Goal: Task Accomplishment & Management: Manage account settings

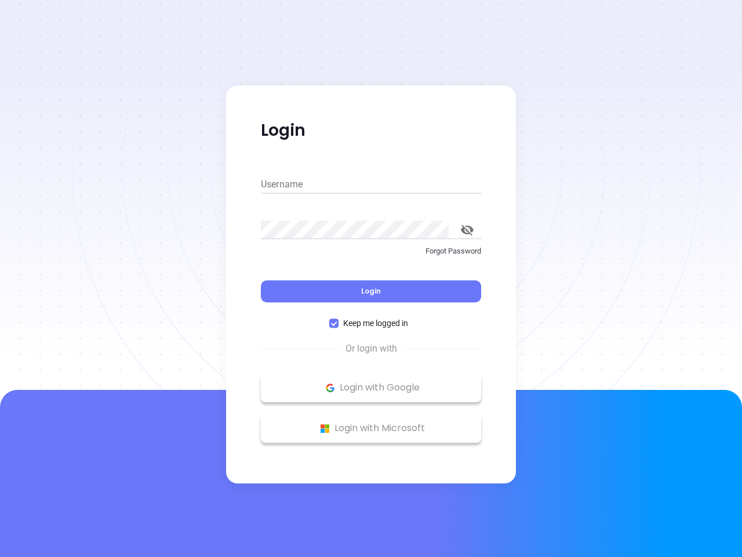
click at [371, 278] on div "Login" at bounding box center [371, 284] width 220 height 36
click at [371, 184] on input "Username" at bounding box center [371, 184] width 220 height 19
click at [467, 230] on icon "toggle password visibility" at bounding box center [467, 229] width 13 height 11
click at [371, 291] on span "Login" at bounding box center [371, 291] width 20 height 10
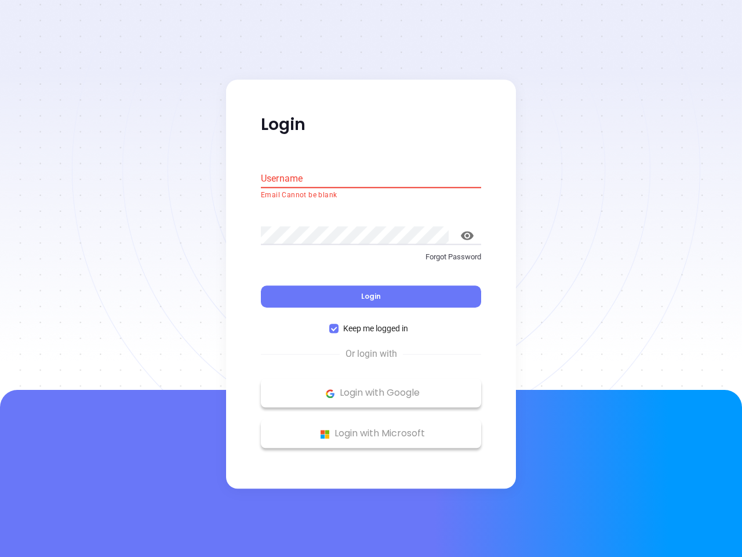
click at [371, 323] on span "Keep me logged in" at bounding box center [376, 328] width 74 height 13
click at [339, 324] on input "Keep me logged in" at bounding box center [333, 328] width 9 height 9
checkbox input "false"
click at [371, 387] on p "Login with Google" at bounding box center [371, 393] width 209 height 17
click at [371, 428] on p "Login with Microsoft" at bounding box center [371, 433] width 209 height 17
